Goal: Task Accomplishment & Management: Manage account settings

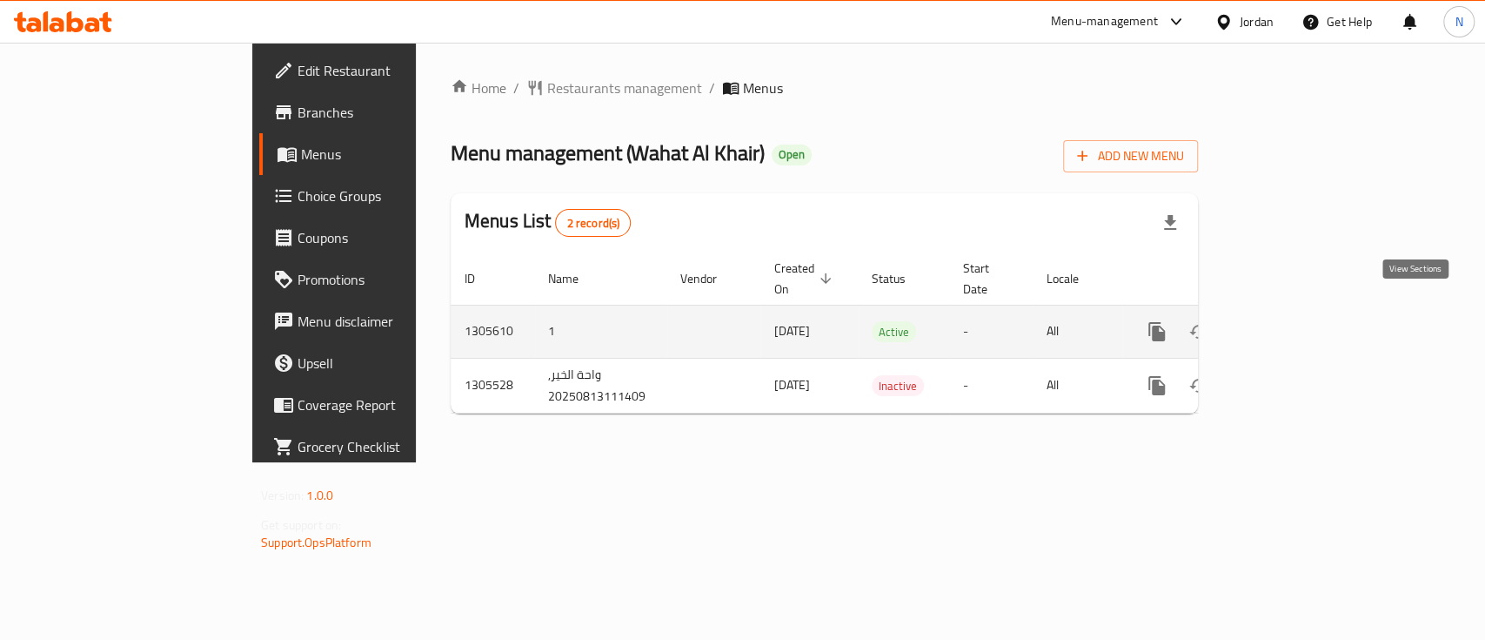
click at [1293, 321] on icon "enhanced table" at bounding box center [1282, 331] width 21 height 21
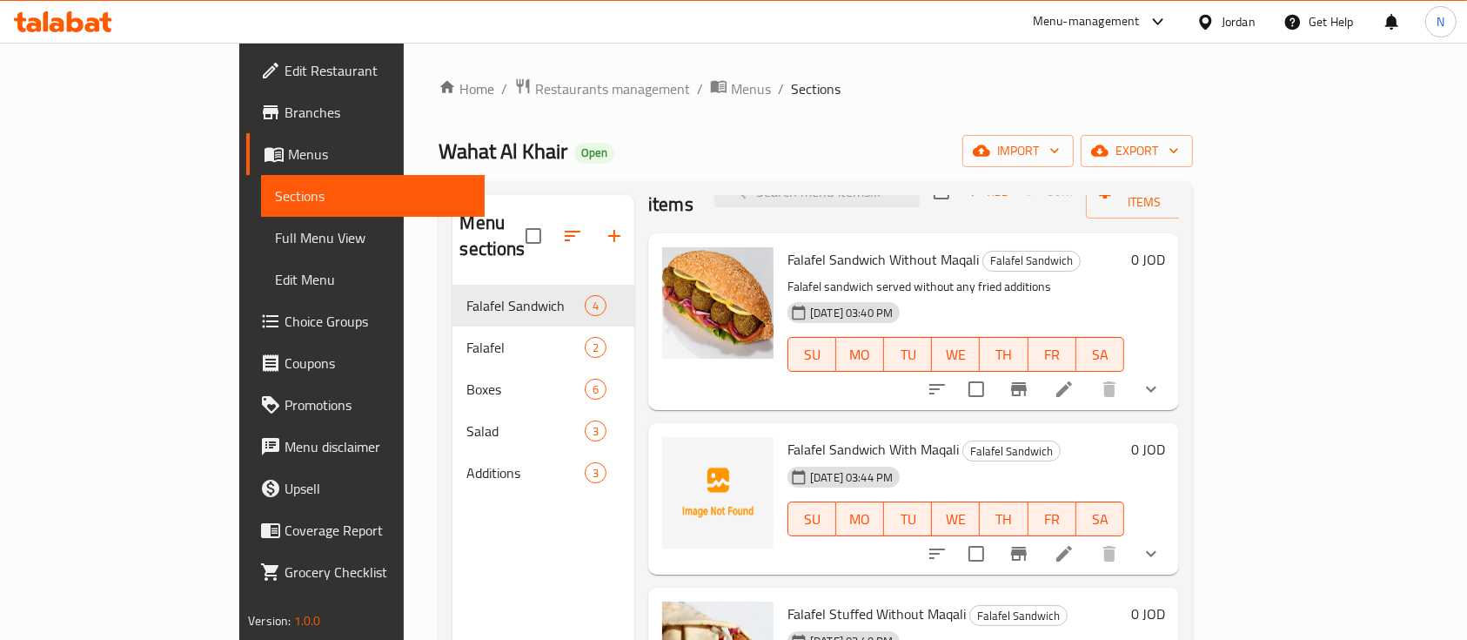
scroll to position [85, 0]
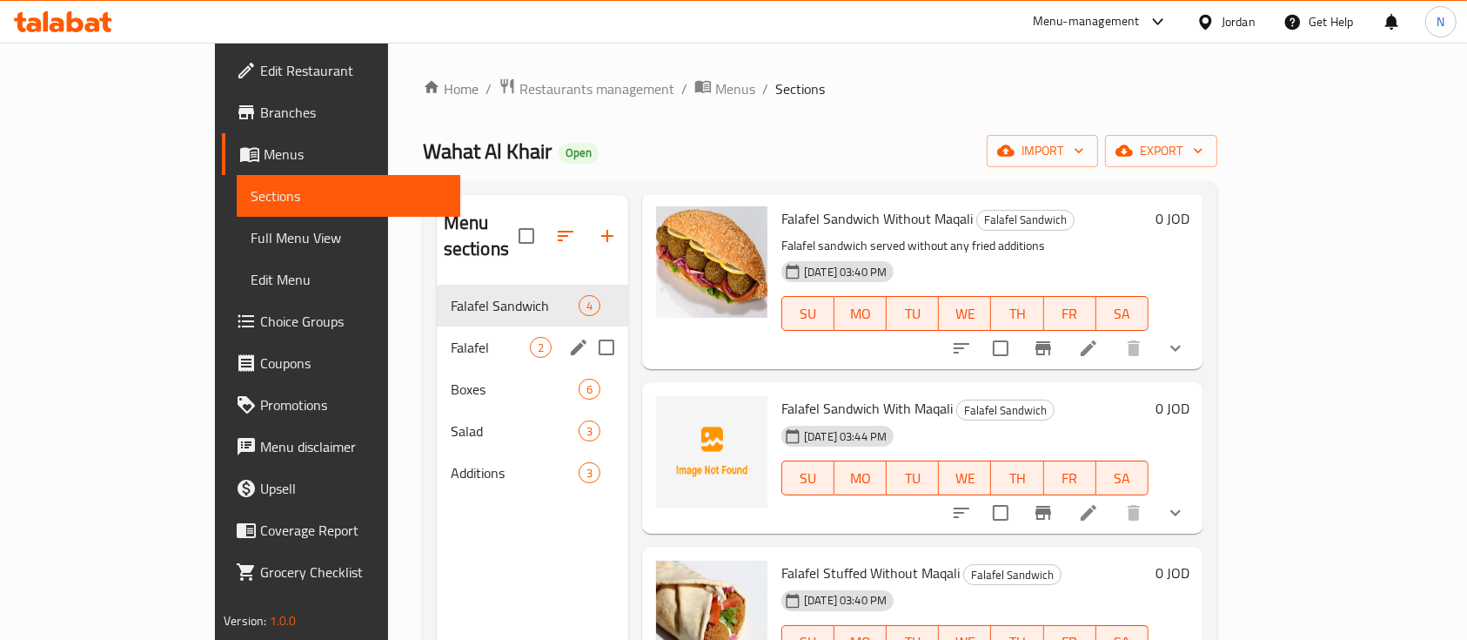
click at [437, 326] on div "Falafel 2" at bounding box center [532, 347] width 191 height 42
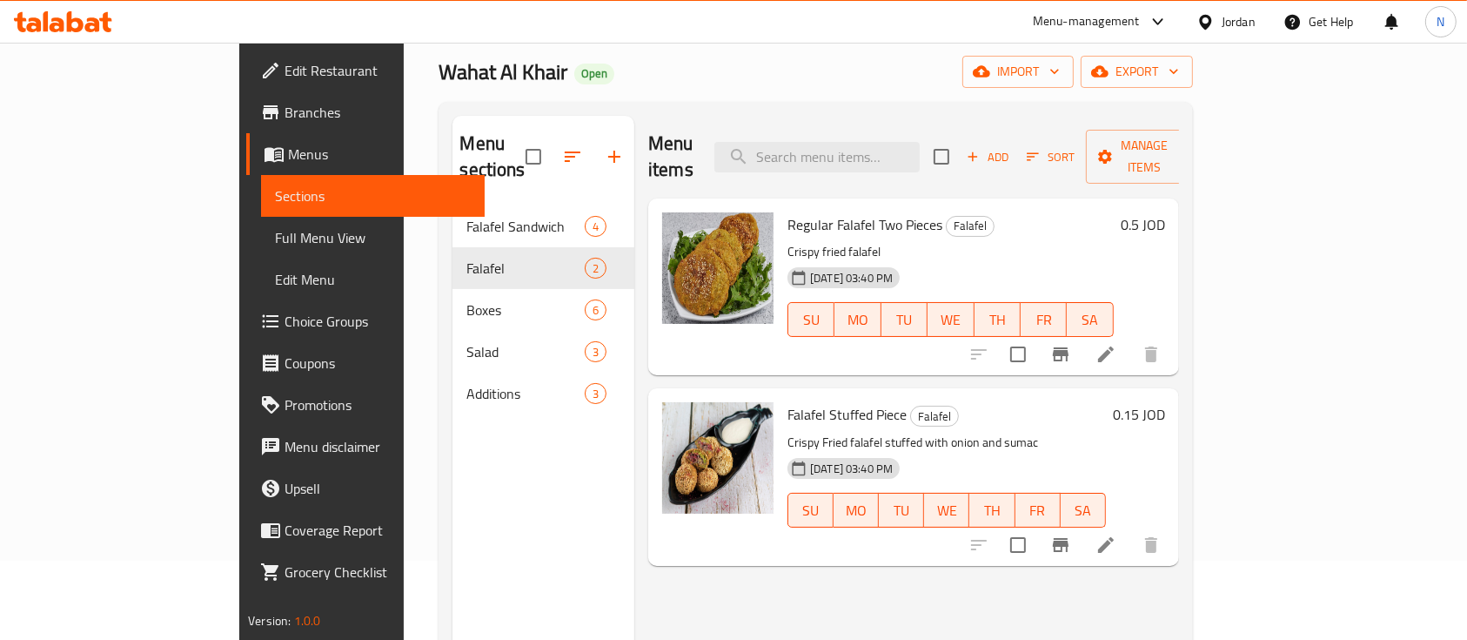
scroll to position [116, 0]
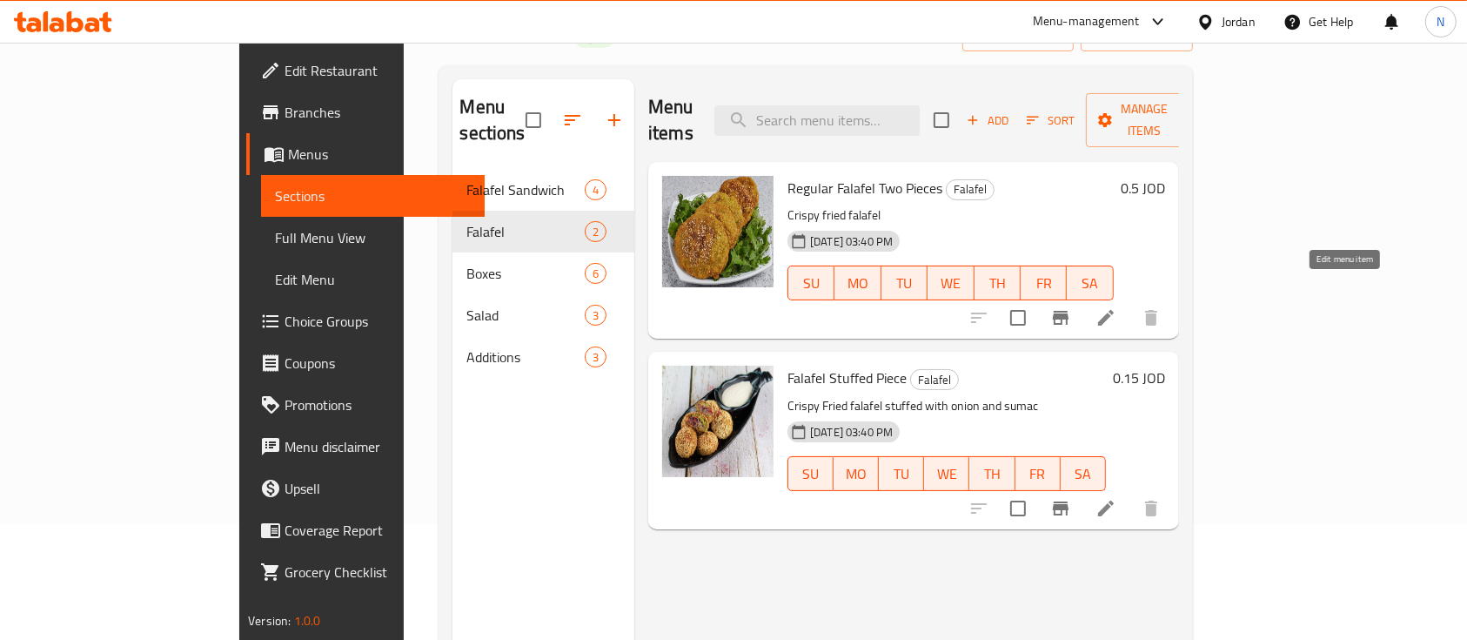
click at [1116, 307] on icon at bounding box center [1106, 317] width 21 height 21
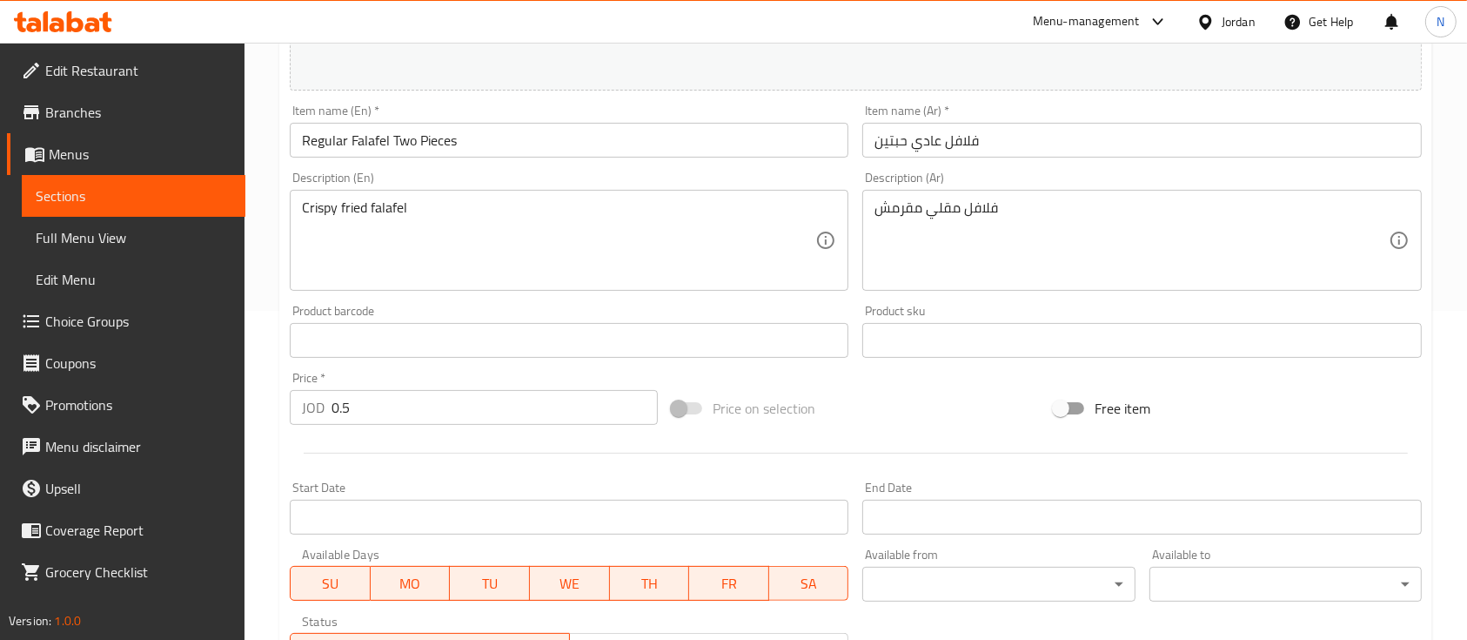
scroll to position [464, 0]
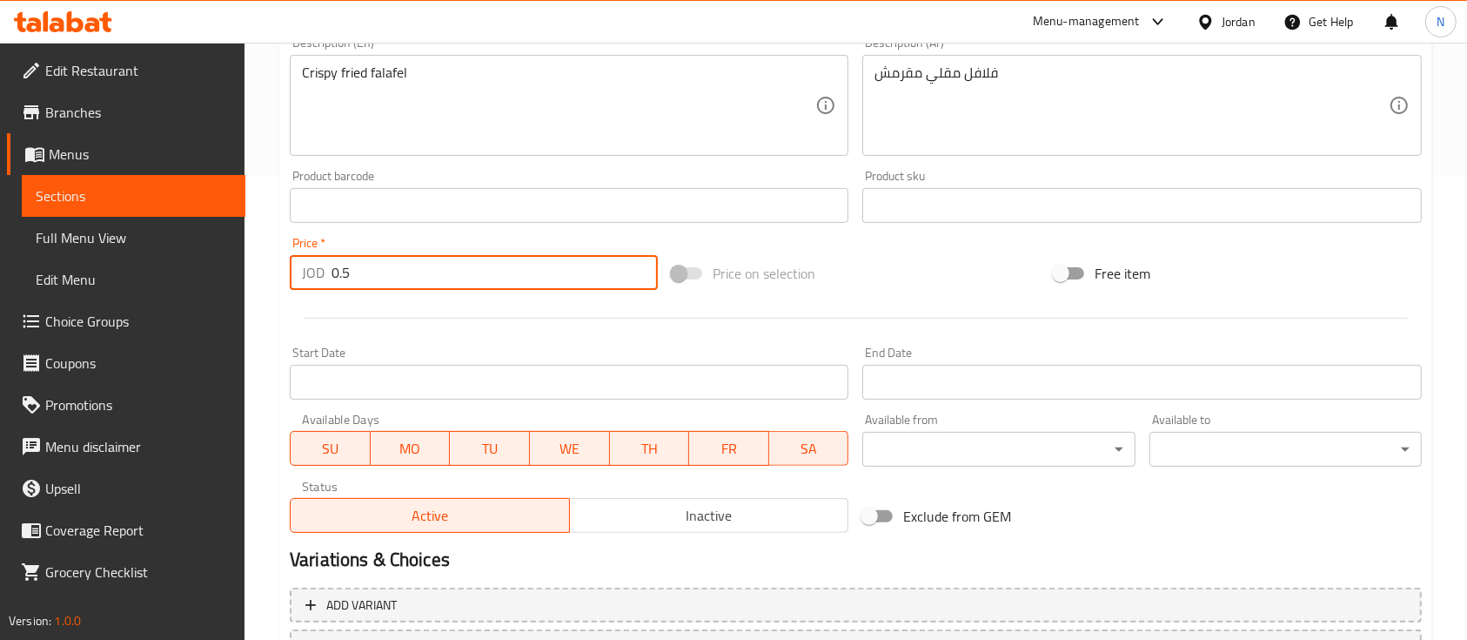
click at [341, 273] on input "0.5" at bounding box center [495, 272] width 326 height 35
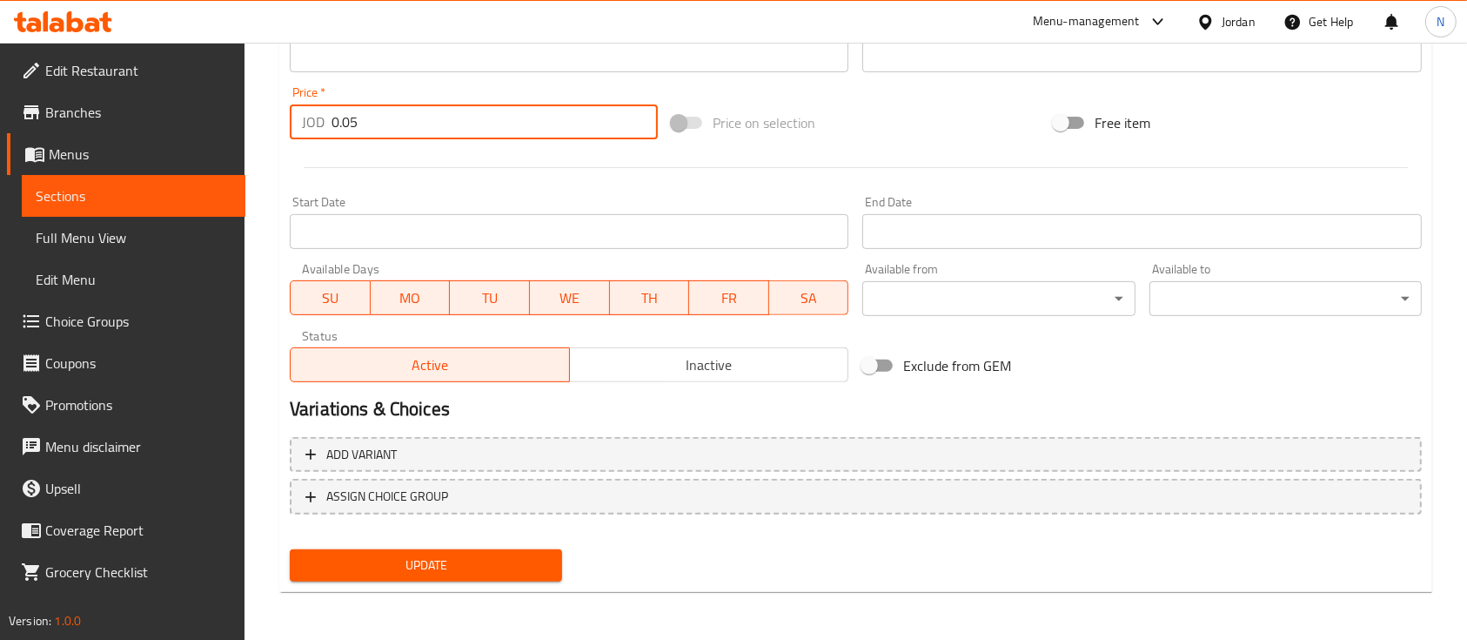
type input "0.05"
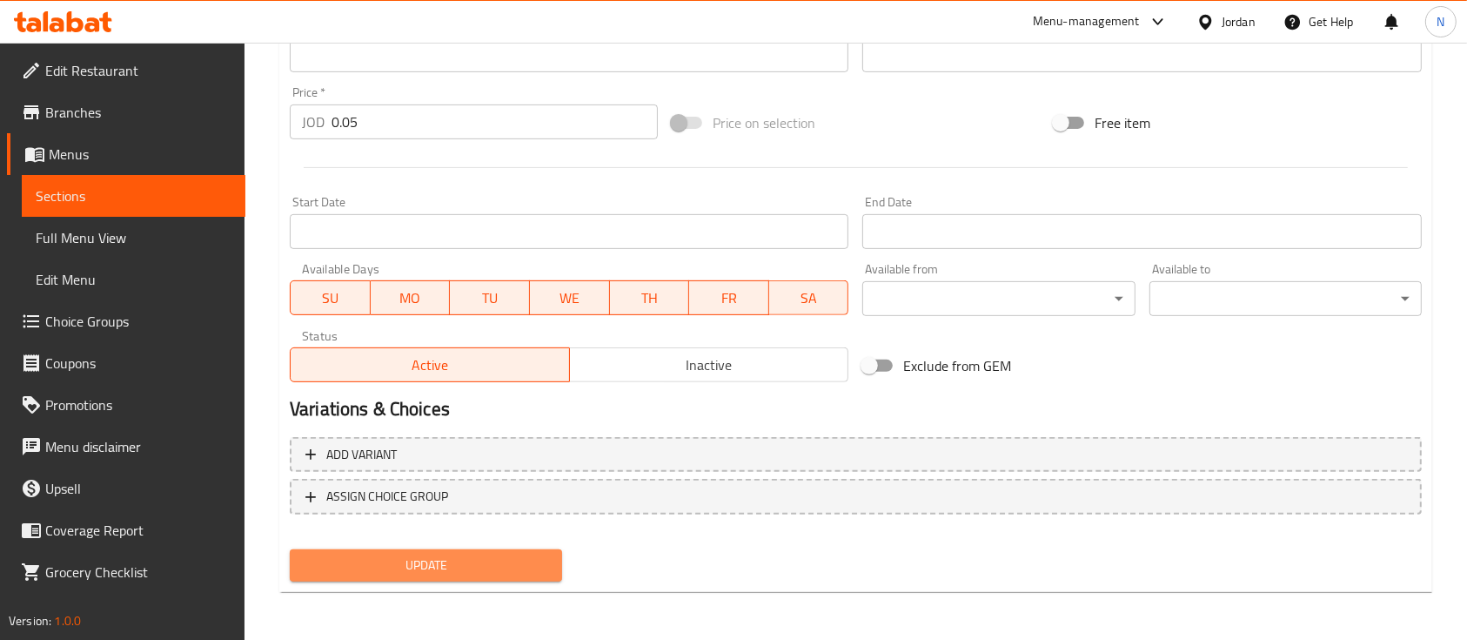
click at [449, 560] on span "Update" at bounding box center [426, 565] width 245 height 22
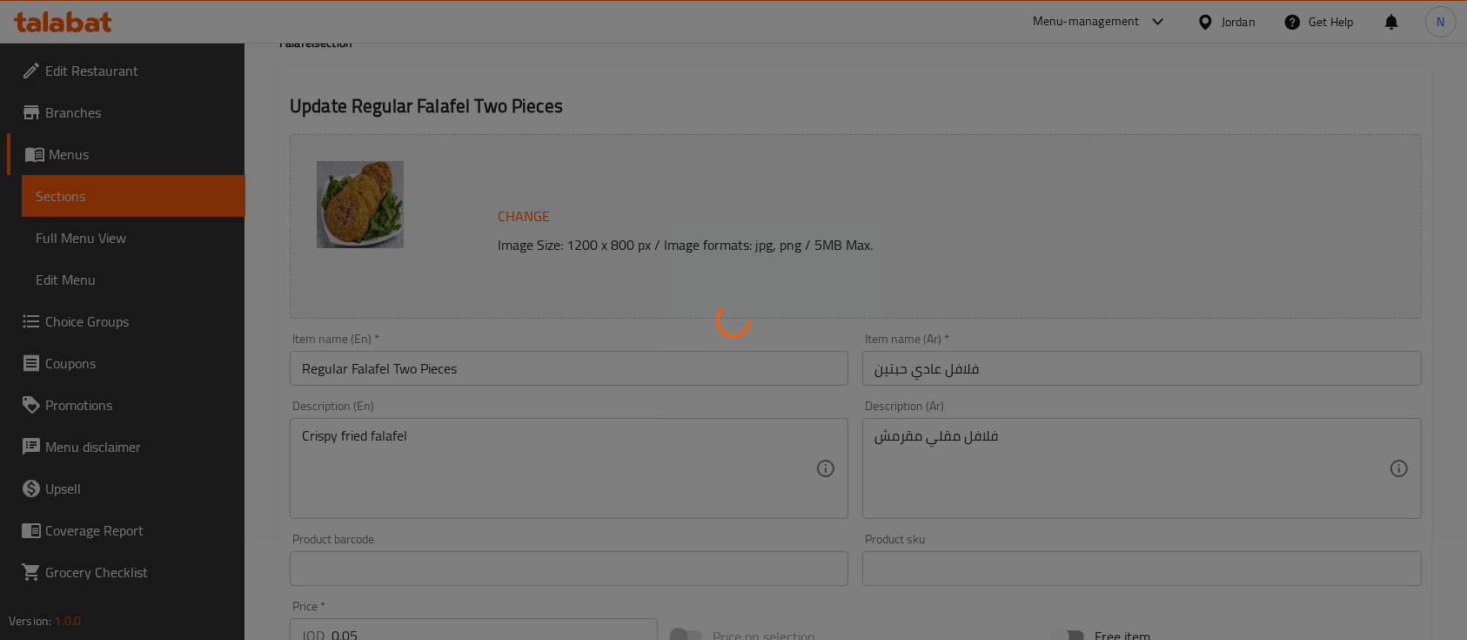
scroll to position [35, 0]
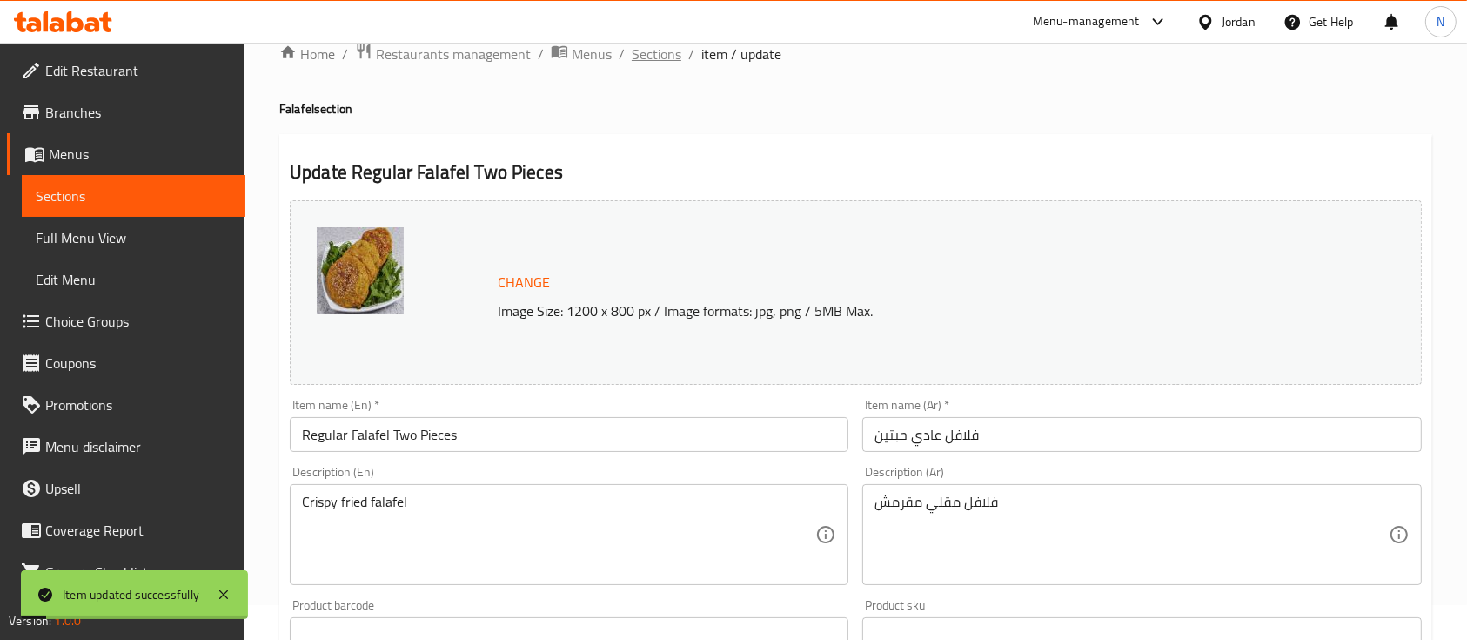
click at [660, 57] on span "Sections" at bounding box center [657, 54] width 50 height 21
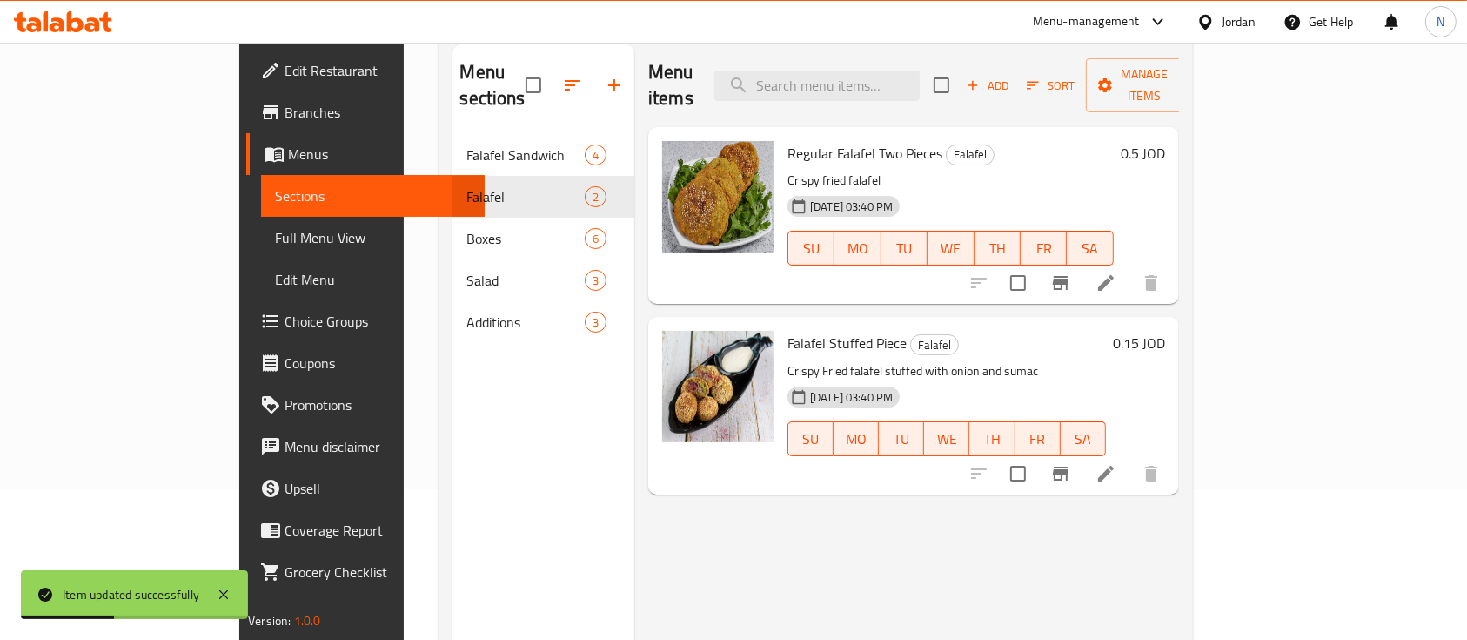
scroll to position [35, 0]
